Goal: Find specific page/section: Find specific page/section

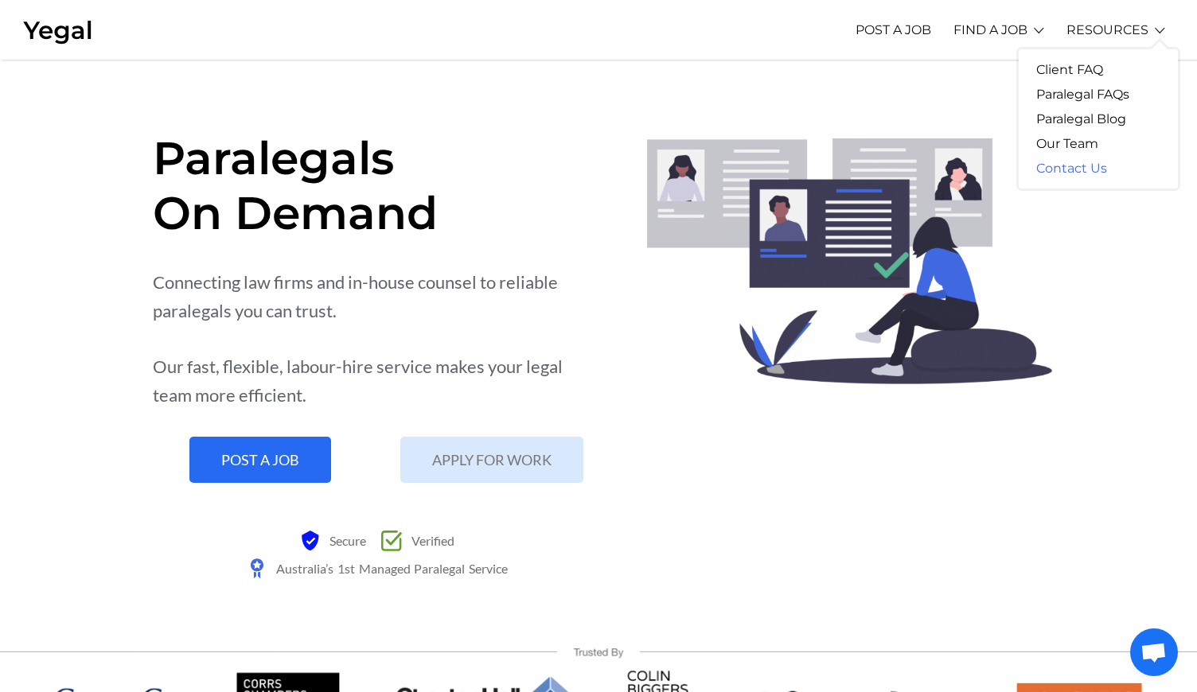
click at [1058, 173] on link "Contact Us" at bounding box center [1072, 168] width 106 height 25
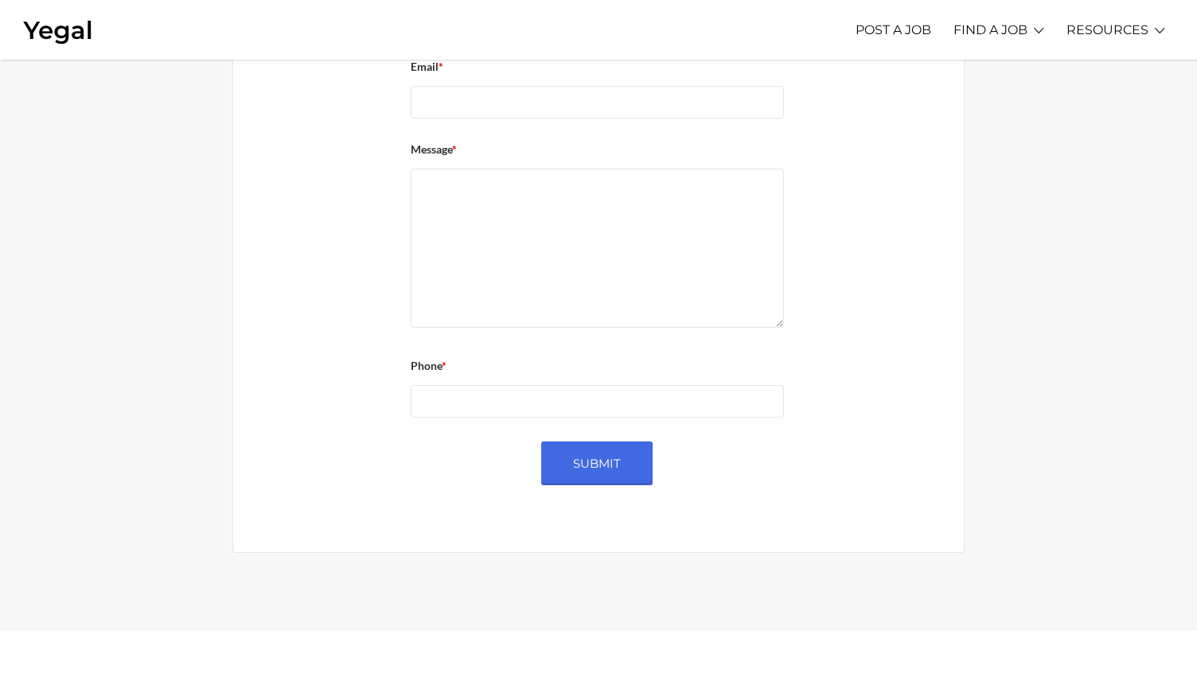
scroll to position [794, 0]
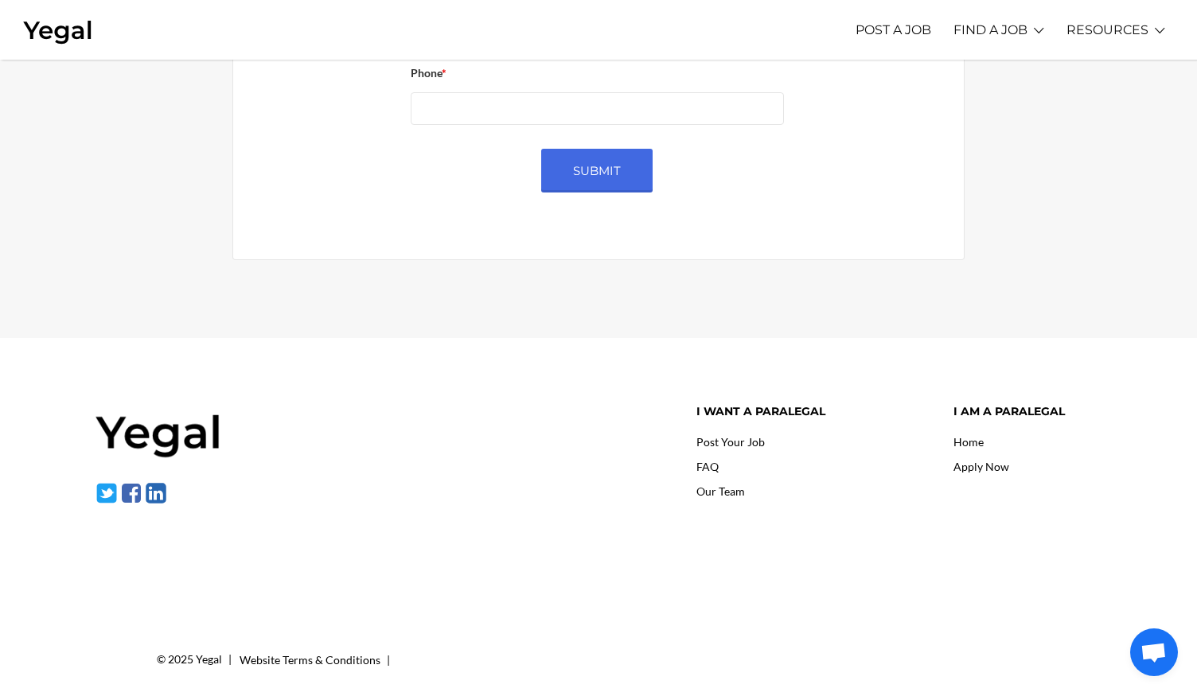
click at [732, 485] on link "Our Team" at bounding box center [720, 492] width 49 height 14
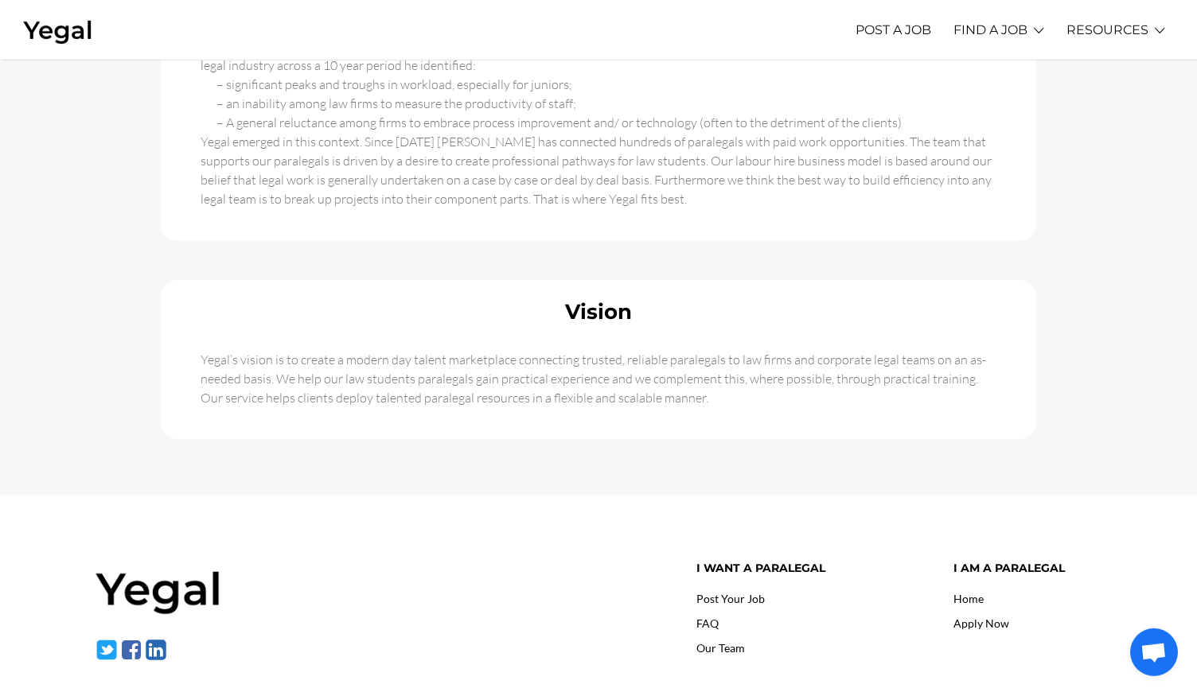
scroll to position [1039, 0]
